Goal: Transaction & Acquisition: Purchase product/service

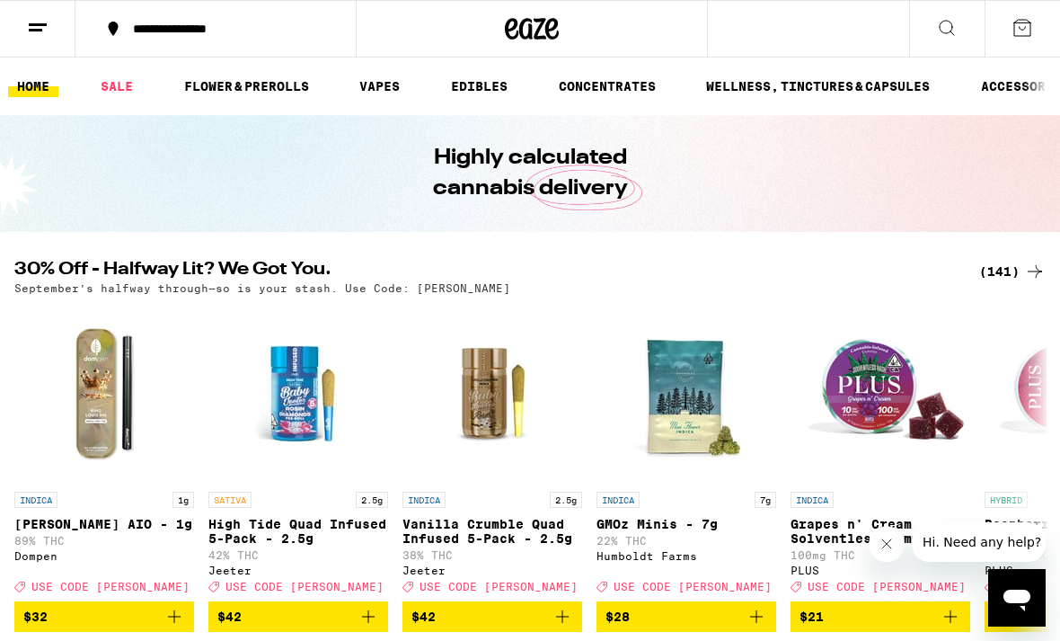
click at [891, 543] on icon "Close message from company" at bounding box center [886, 543] width 14 height 14
click at [1039, 269] on icon at bounding box center [1035, 272] width 22 height 22
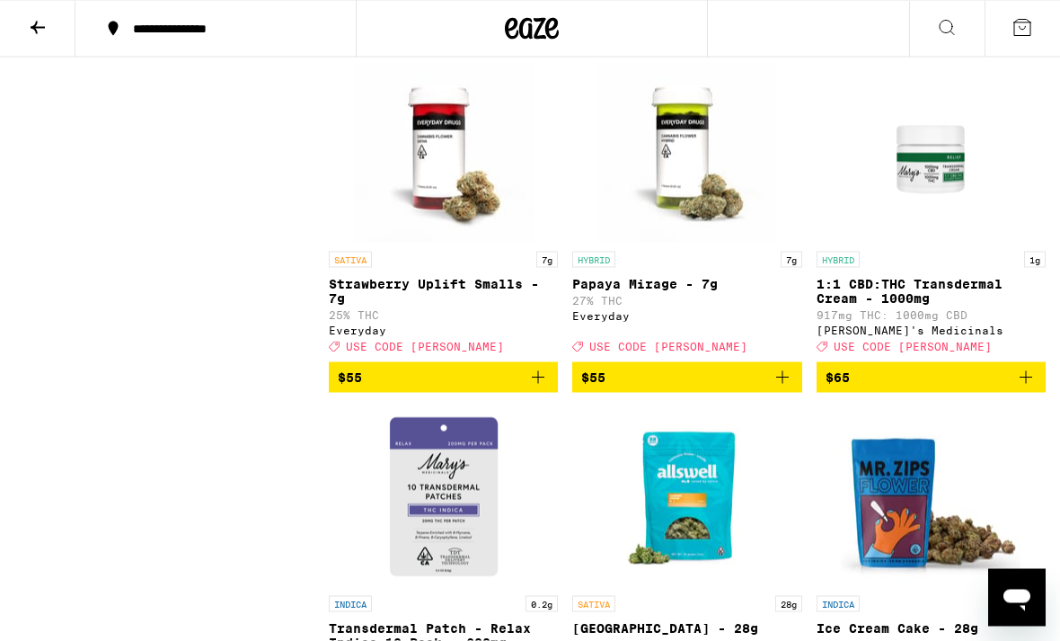
scroll to position [14849, 0]
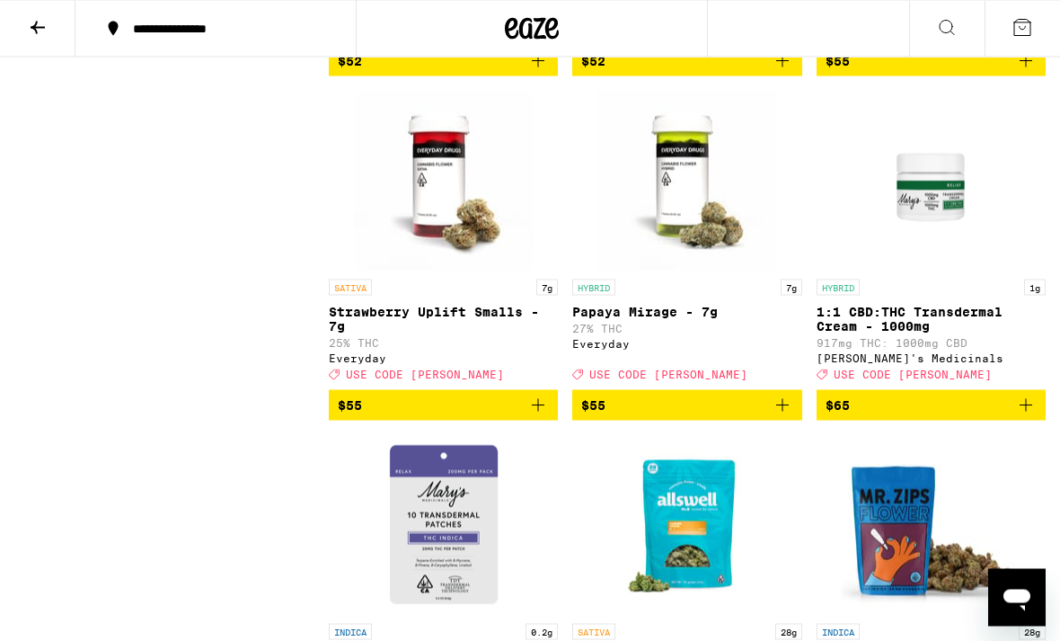
click at [40, 26] on icon at bounding box center [38, 28] width 14 height 13
